Goal: Use online tool/utility: Utilize a website feature to perform a specific function

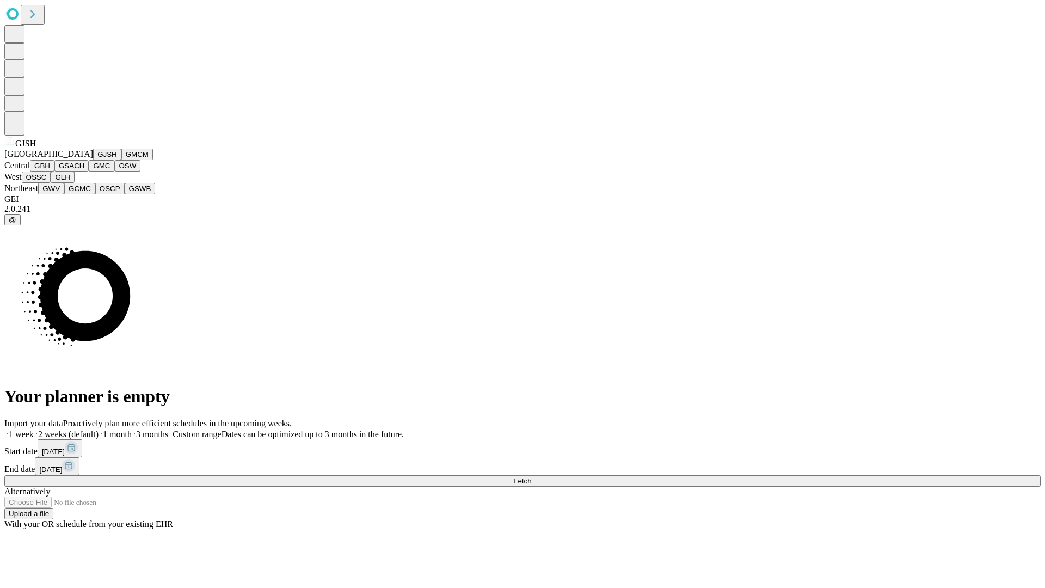
click at [93, 160] on button "GJSH" at bounding box center [107, 154] width 28 height 11
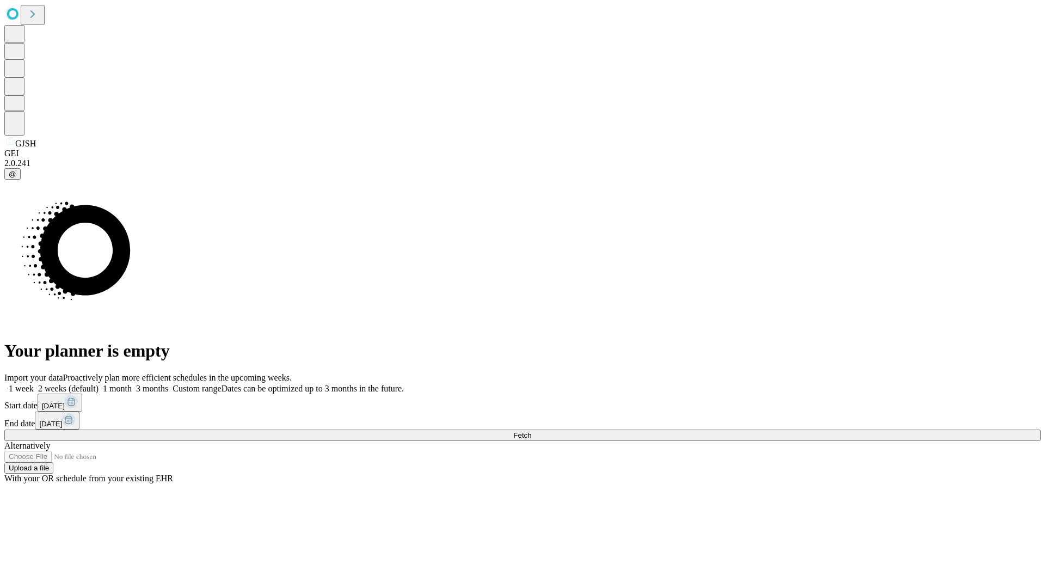
click at [99, 384] on label "2 weeks (default)" at bounding box center [66, 388] width 65 height 9
click at [531, 431] on span "Fetch" at bounding box center [522, 435] width 18 height 8
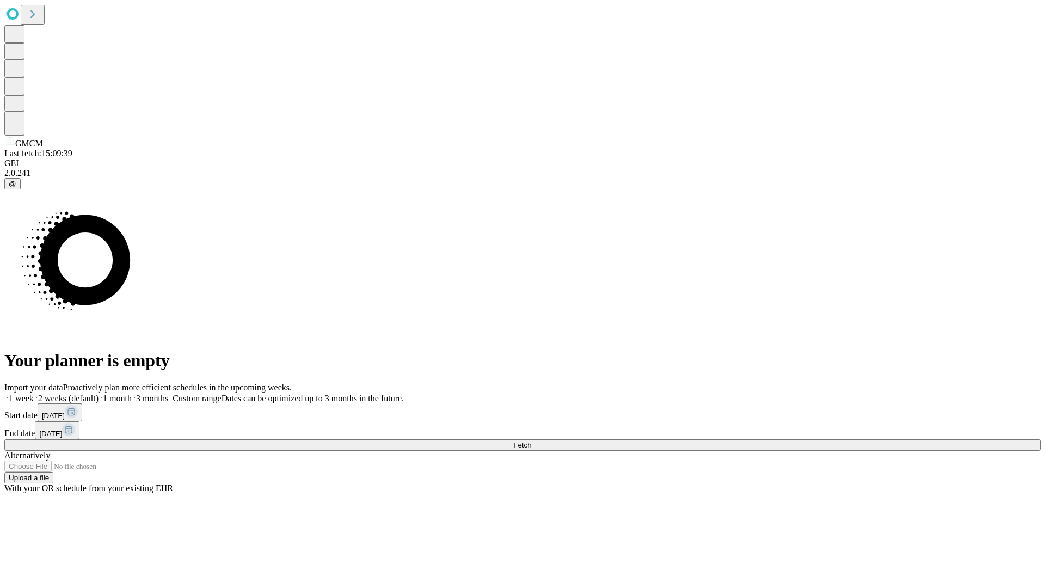
click at [99, 394] on label "2 weeks (default)" at bounding box center [66, 398] width 65 height 9
click at [531, 441] on span "Fetch" at bounding box center [522, 445] width 18 height 8
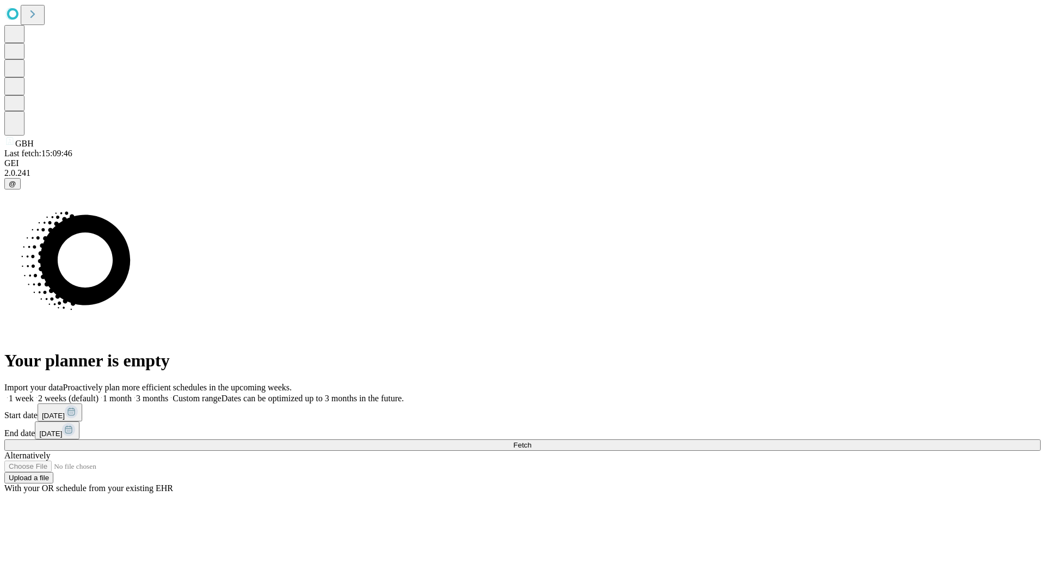
click at [531, 441] on span "Fetch" at bounding box center [522, 445] width 18 height 8
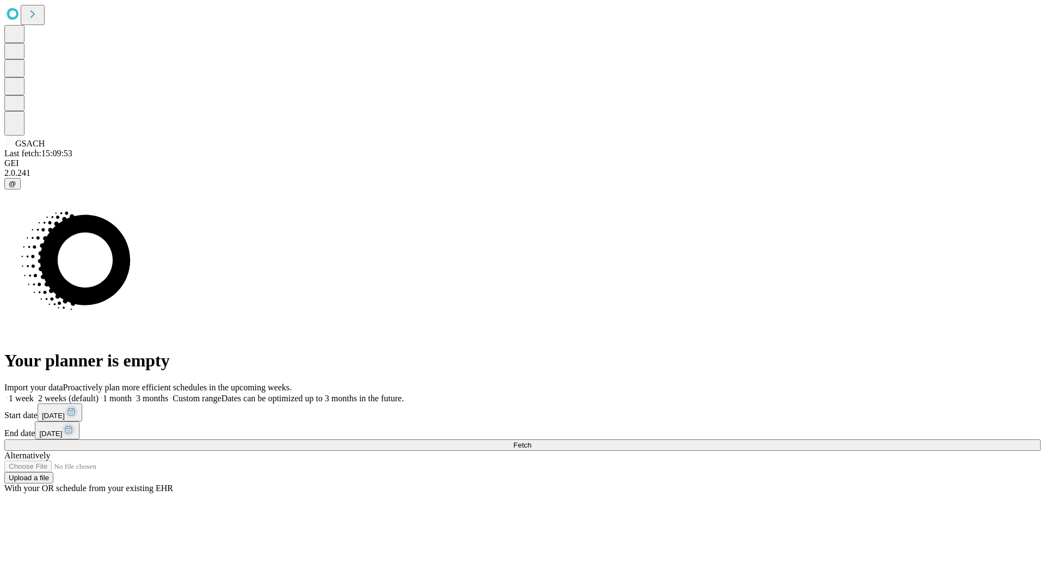
click at [99, 394] on label "2 weeks (default)" at bounding box center [66, 398] width 65 height 9
click at [531, 441] on span "Fetch" at bounding box center [522, 445] width 18 height 8
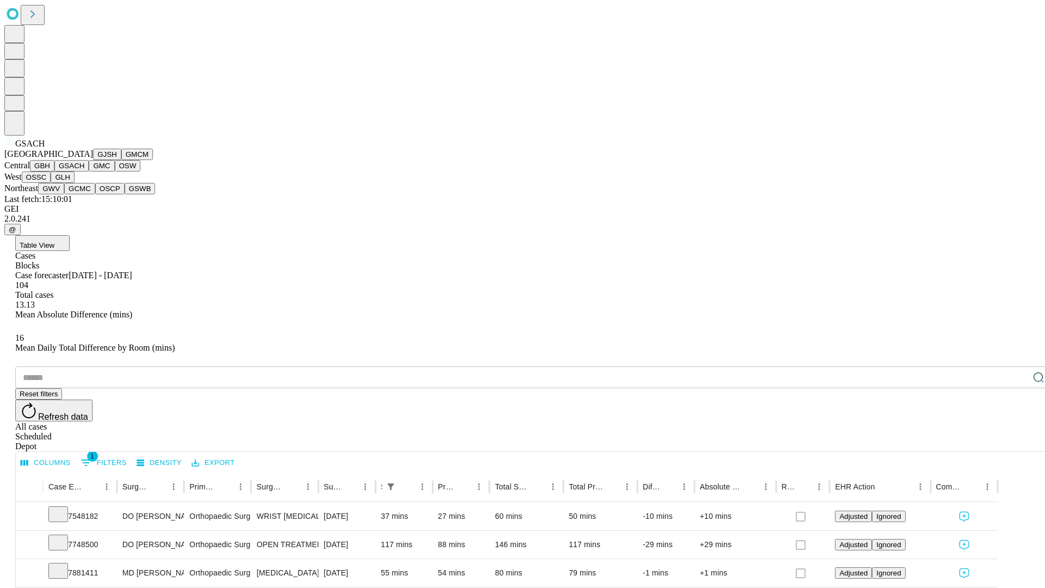
click at [89, 171] on button "GMC" at bounding box center [102, 165] width 26 height 11
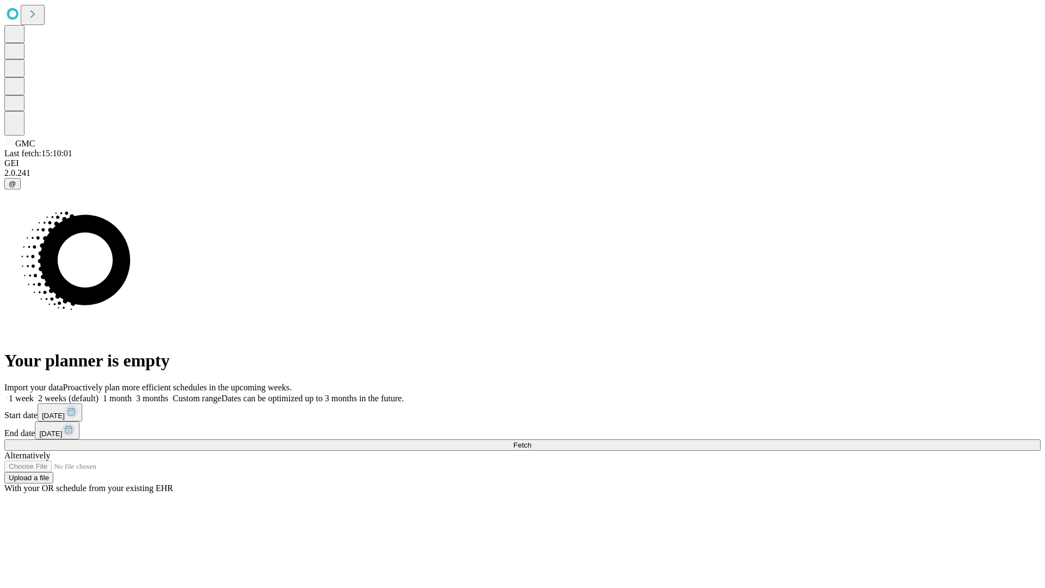
click at [99, 394] on label "2 weeks (default)" at bounding box center [66, 398] width 65 height 9
click at [531, 441] on span "Fetch" at bounding box center [522, 445] width 18 height 8
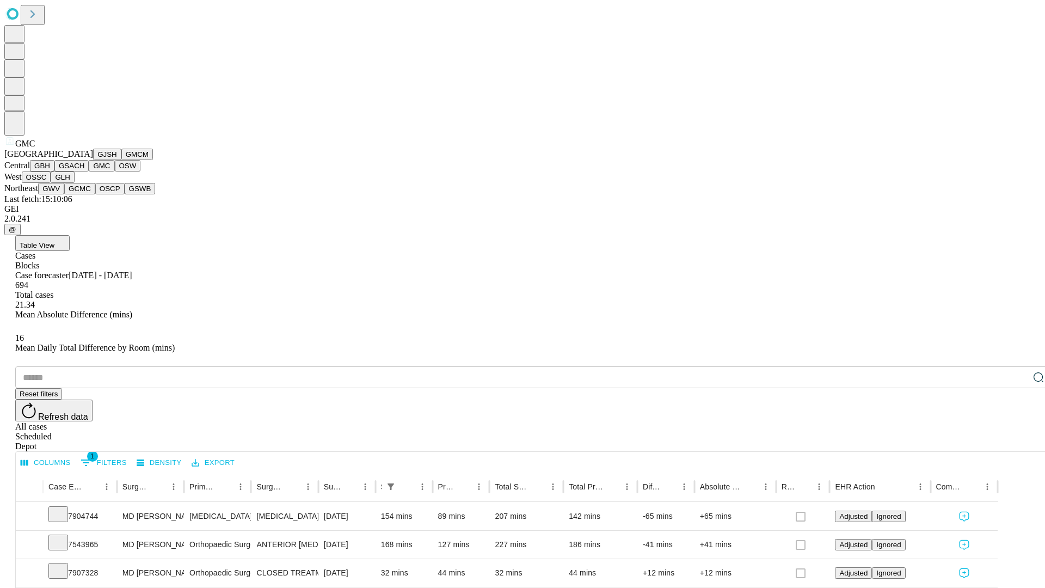
click at [115, 171] on button "OSW" at bounding box center [128, 165] width 26 height 11
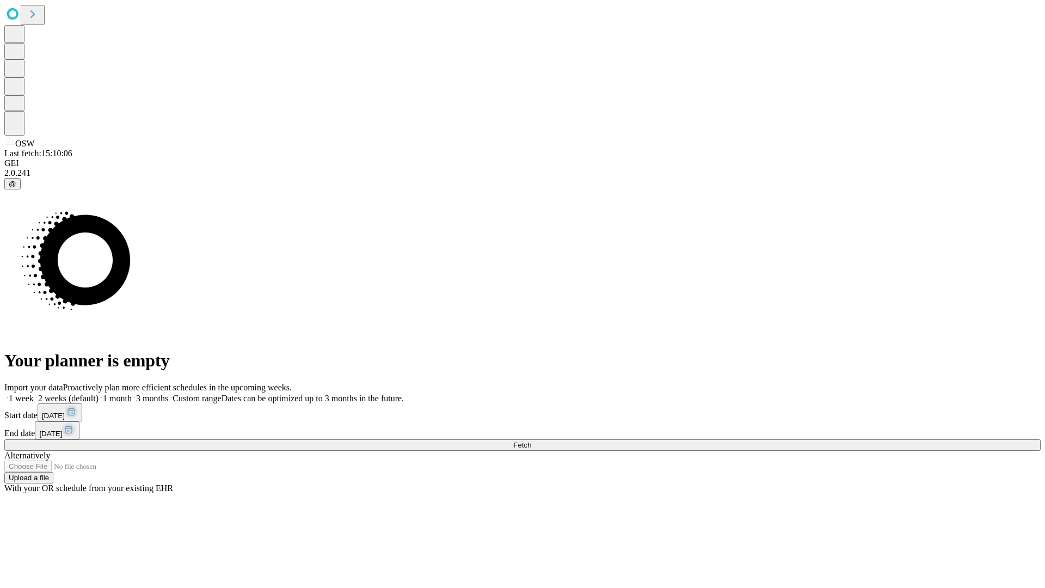
click at [99, 394] on label "2 weeks (default)" at bounding box center [66, 398] width 65 height 9
click at [531, 441] on span "Fetch" at bounding box center [522, 445] width 18 height 8
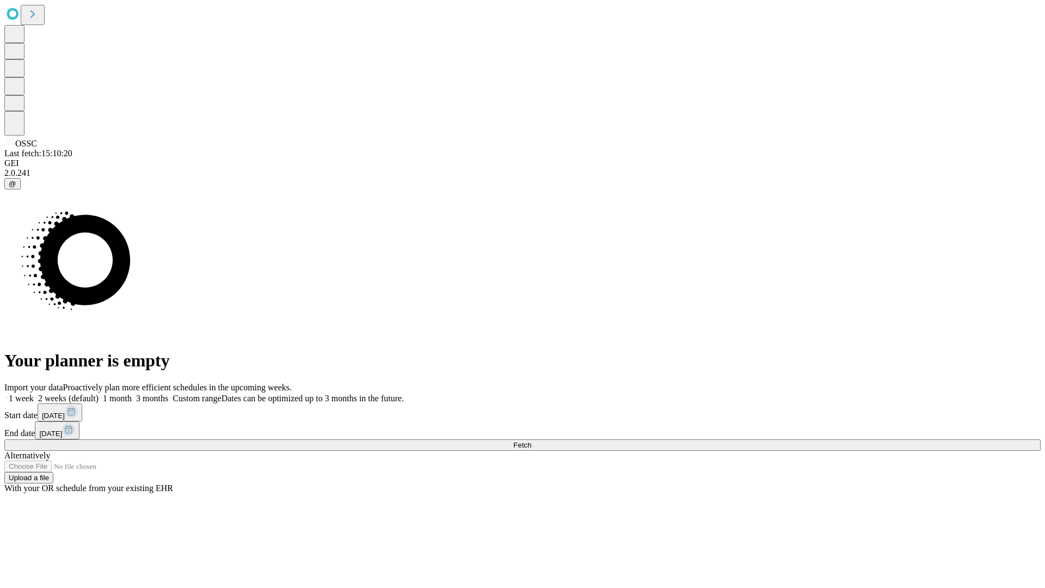
click at [99, 394] on label "2 weeks (default)" at bounding box center [66, 398] width 65 height 9
click at [531, 441] on span "Fetch" at bounding box center [522, 445] width 18 height 8
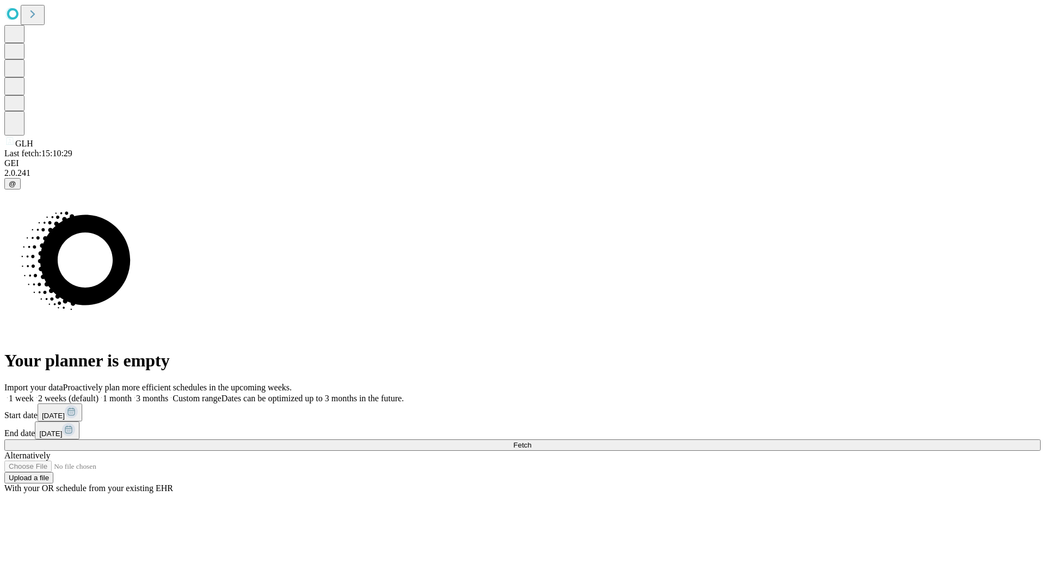
click at [99, 394] on label "2 weeks (default)" at bounding box center [66, 398] width 65 height 9
click at [531, 441] on span "Fetch" at bounding box center [522, 445] width 18 height 8
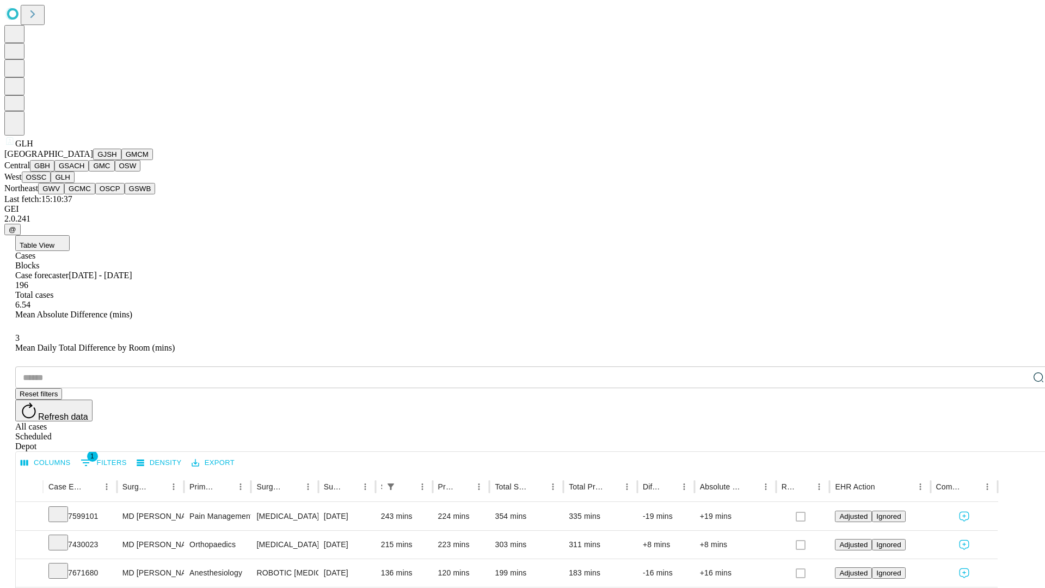
click at [64, 194] on button "GWV" at bounding box center [51, 188] width 26 height 11
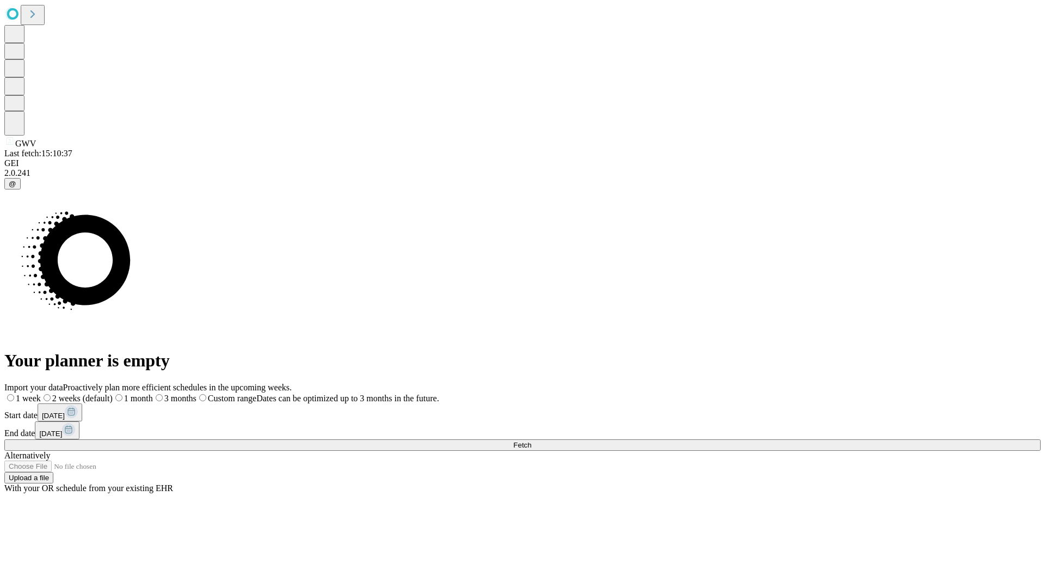
click at [531, 441] on span "Fetch" at bounding box center [522, 445] width 18 height 8
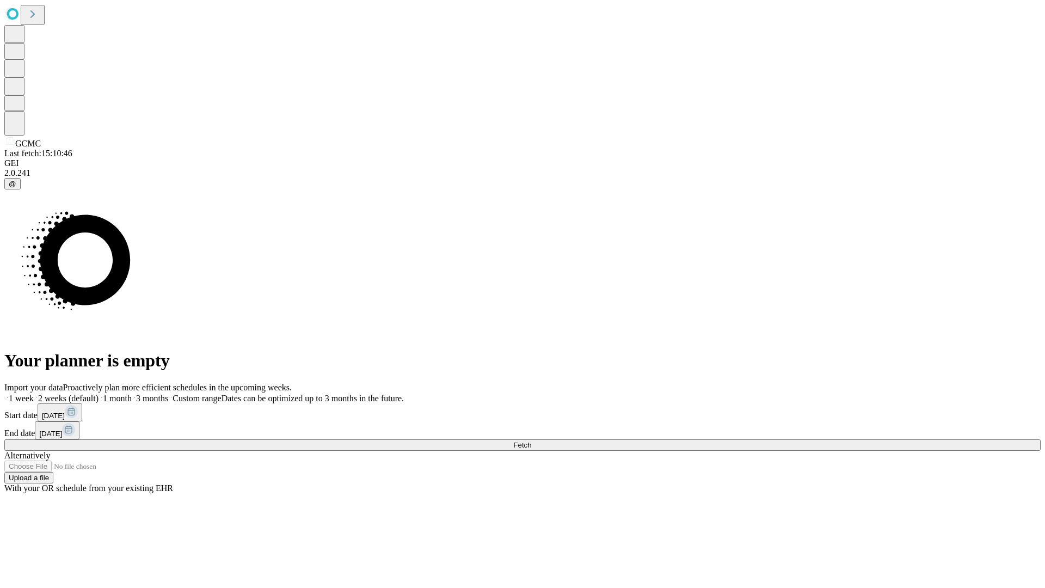
click at [99, 394] on label "2 weeks (default)" at bounding box center [66, 398] width 65 height 9
click at [531, 441] on span "Fetch" at bounding box center [522, 445] width 18 height 8
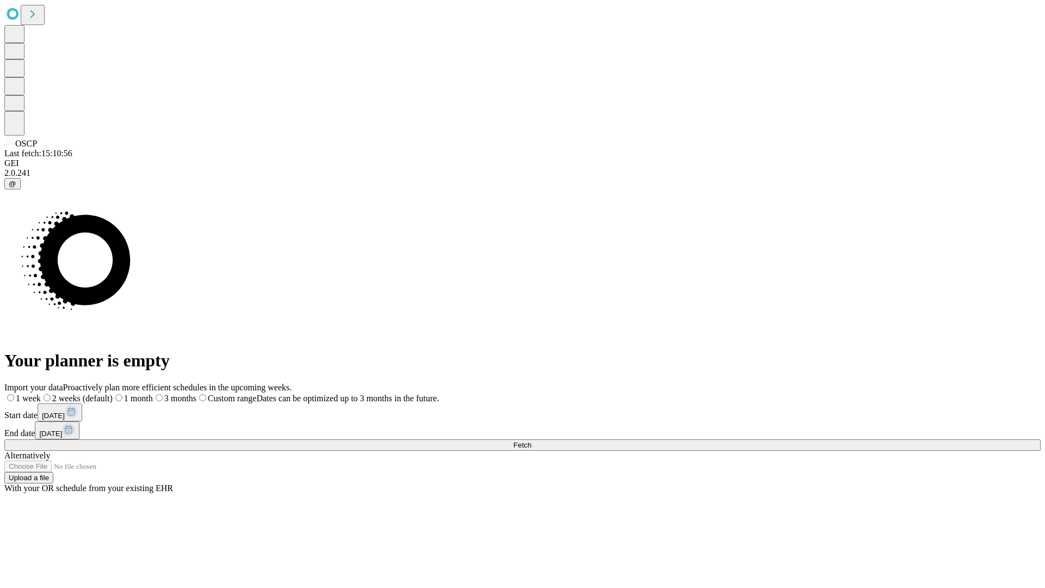
click at [531, 441] on span "Fetch" at bounding box center [522, 445] width 18 height 8
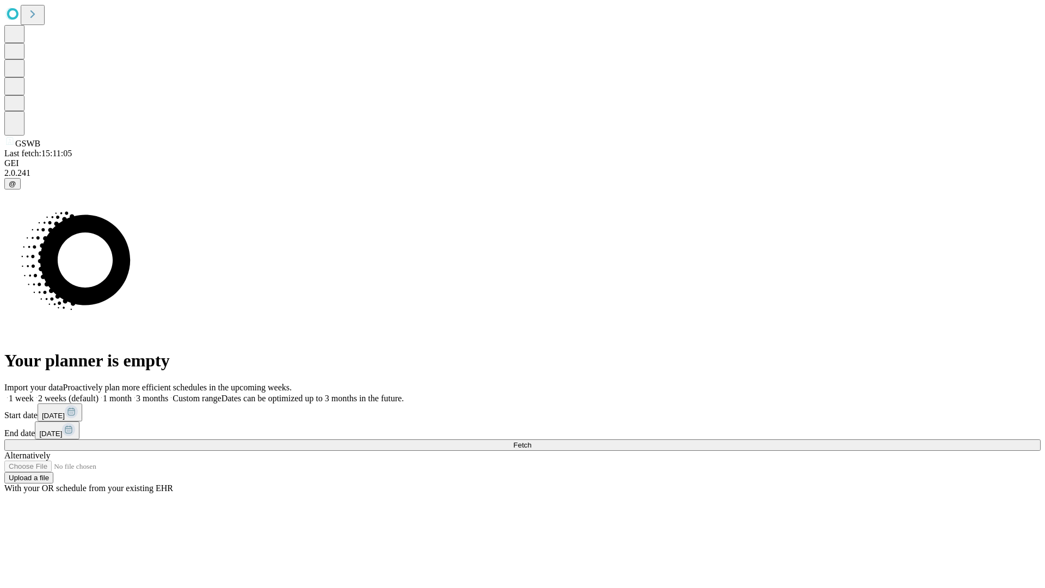
click at [99, 394] on label "2 weeks (default)" at bounding box center [66, 398] width 65 height 9
click at [531, 441] on span "Fetch" at bounding box center [522, 445] width 18 height 8
